Goal: Find specific page/section: Locate item on page

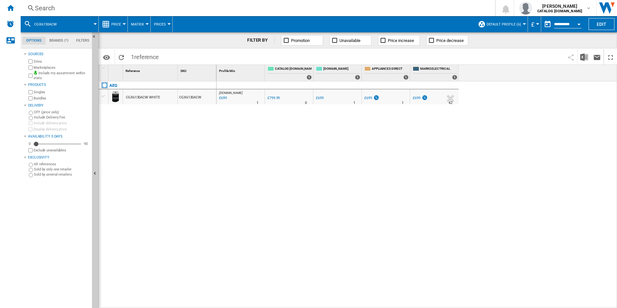
click at [243, 146] on div "[DOMAIN_NAME] : AO -12.6 % £699 % N/A 1 [DOMAIN_NAME] : AO 0.0 % £799.99 % N/A 0" at bounding box center [417, 194] width 401 height 227
click at [322, 201] on div "[DOMAIN_NAME] : AO -12.6 % £699 % N/A 1 [DOMAIN_NAME] : AO 0.0 % £799.99 % N/A 0" at bounding box center [417, 194] width 401 height 227
click at [479, 186] on div "[DOMAIN_NAME] : AO -12.6 % £699 % N/A 1 [DOMAIN_NAME] : AO 0.0 % £799.99 % N/A 0" at bounding box center [417, 194] width 401 height 227
drag, startPoint x: 445, startPoint y: 257, endPoint x: 427, endPoint y: 255, distance: 18.5
click at [443, 258] on div "[DOMAIN_NAME] : AO -12.6 % £699 % N/A 1 [DOMAIN_NAME] : AO 0.0 % £799.99 % N/A 0" at bounding box center [417, 194] width 401 height 227
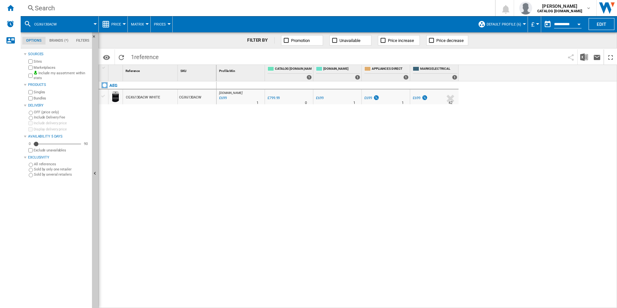
click at [485, 190] on div "[DOMAIN_NAME] : AO -12.6 % £699 % N/A 1 [DOMAIN_NAME] : AO 0.0 % £799.99 % N/A 0" at bounding box center [417, 194] width 401 height 227
click at [218, 166] on div "[DOMAIN_NAME] : AO -12.6 % £699 % N/A 1 [DOMAIN_NAME] : AO 0.0 % £799.99 % N/A 0" at bounding box center [417, 194] width 401 height 227
click at [617, 156] on div "[DOMAIN_NAME] : AO -12.6 % £699 % N/A 1 [DOMAIN_NAME] : AO 0.0 % £799.99 % N/A 0" at bounding box center [417, 194] width 401 height 227
click at [612, 155] on div "[DOMAIN_NAME] : AO -12.6 % £699 % N/A 1 [DOMAIN_NAME] : AO 0.0 % £799.99 % N/A 0" at bounding box center [417, 194] width 401 height 227
click at [514, 160] on div "[DOMAIN_NAME] : AO -12.6 % £699 % N/A 1 [DOMAIN_NAME] : AO 0.0 % £799.99 % N/A 0" at bounding box center [417, 194] width 401 height 227
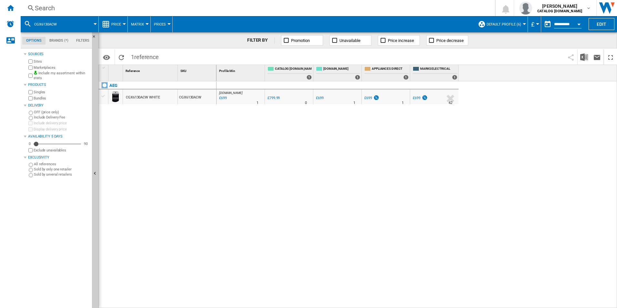
click at [392, 144] on div "[DOMAIN_NAME] : AO -12.6 % £699 % N/A 1 [DOMAIN_NAME] : AO 0.0 % £799.99 % N/A 0" at bounding box center [417, 194] width 401 height 227
click at [271, 179] on div "[DOMAIN_NAME] : AO -12.6 % £699 % N/A 1 [DOMAIN_NAME] : AO 0.0 % £799.99 % N/A 0" at bounding box center [417, 194] width 401 height 227
click at [491, 199] on div "[DOMAIN_NAME] : AO -12.6 % £699 % N/A 1 [DOMAIN_NAME] : AO 0.0 % £799.99 % N/A 0" at bounding box center [417, 194] width 401 height 227
click at [469, 194] on div "[DOMAIN_NAME] : AO -12.6 % £699 % N/A 1 [DOMAIN_NAME] : AO 0.0 % £799.99 % N/A 0" at bounding box center [417, 194] width 401 height 227
click at [376, 204] on div "[DOMAIN_NAME] : AO -12.6 % £699 % N/A 1 [DOMAIN_NAME] : AO 0.0 % £799.99 % N/A 0" at bounding box center [417, 194] width 401 height 227
